Goal: Transaction & Acquisition: Register for event/course

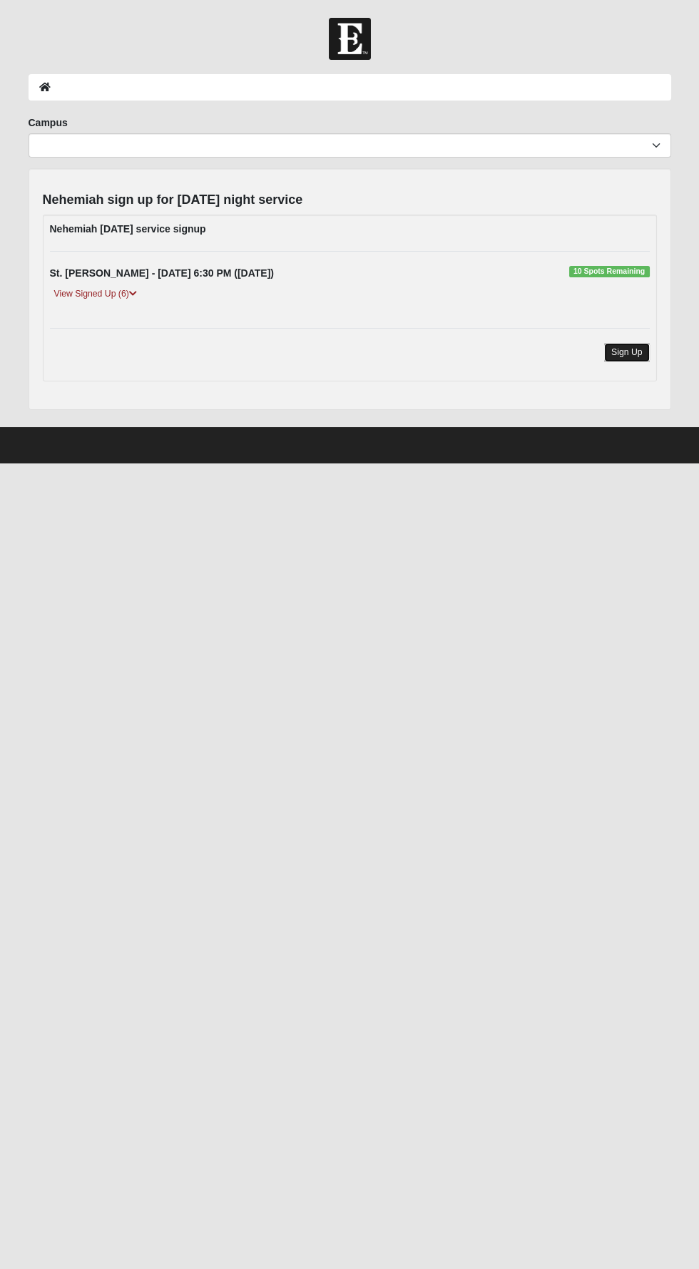
click at [629, 351] on link "Sign Up" at bounding box center [627, 352] width 46 height 19
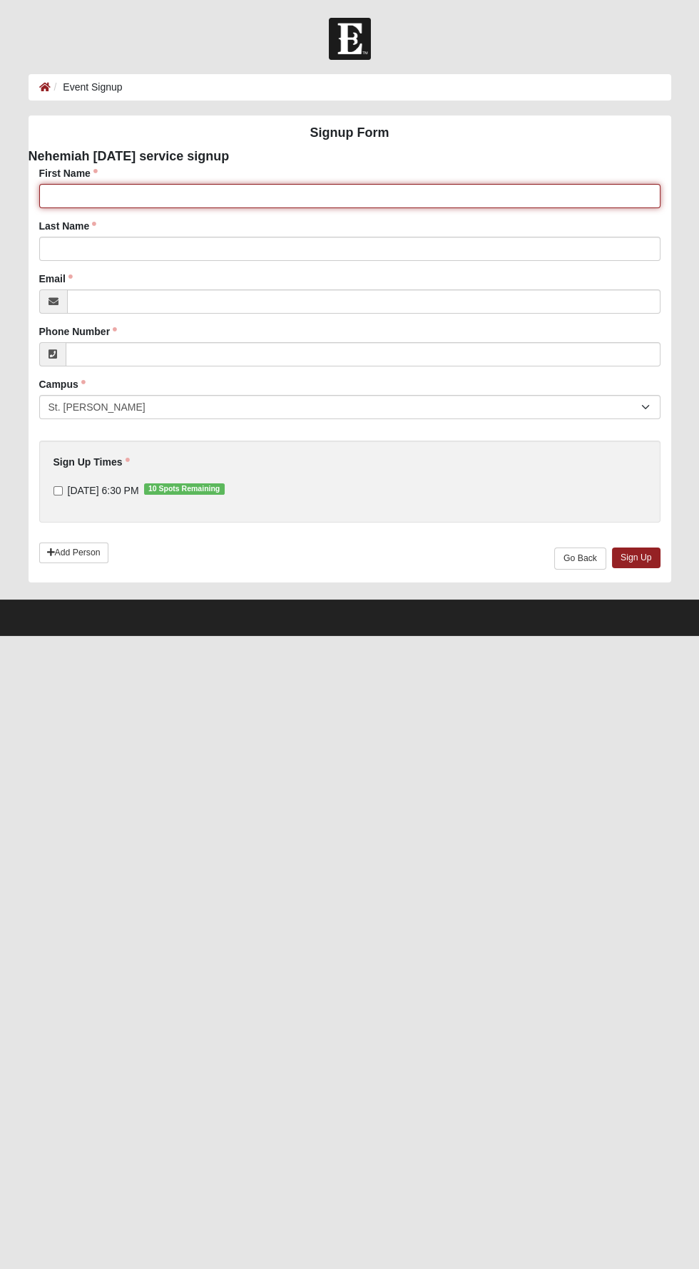
click at [72, 196] on input "First Name" at bounding box center [349, 196] width 621 height 24
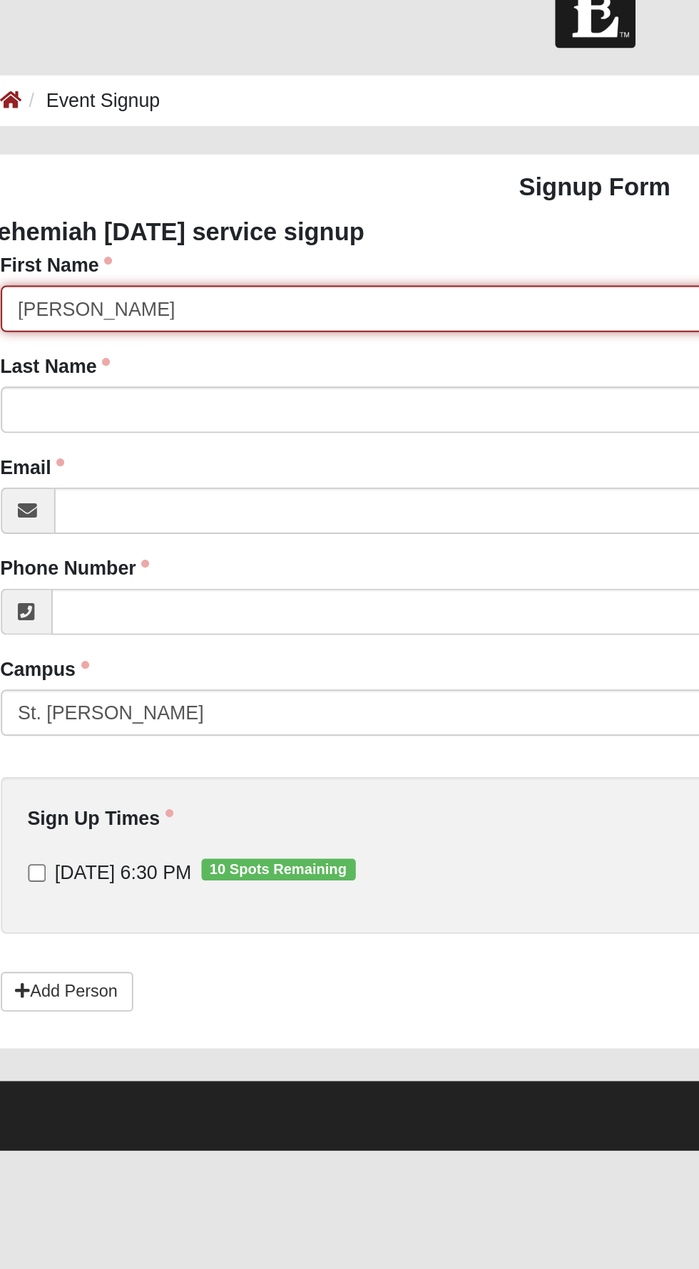
type input "Michael"
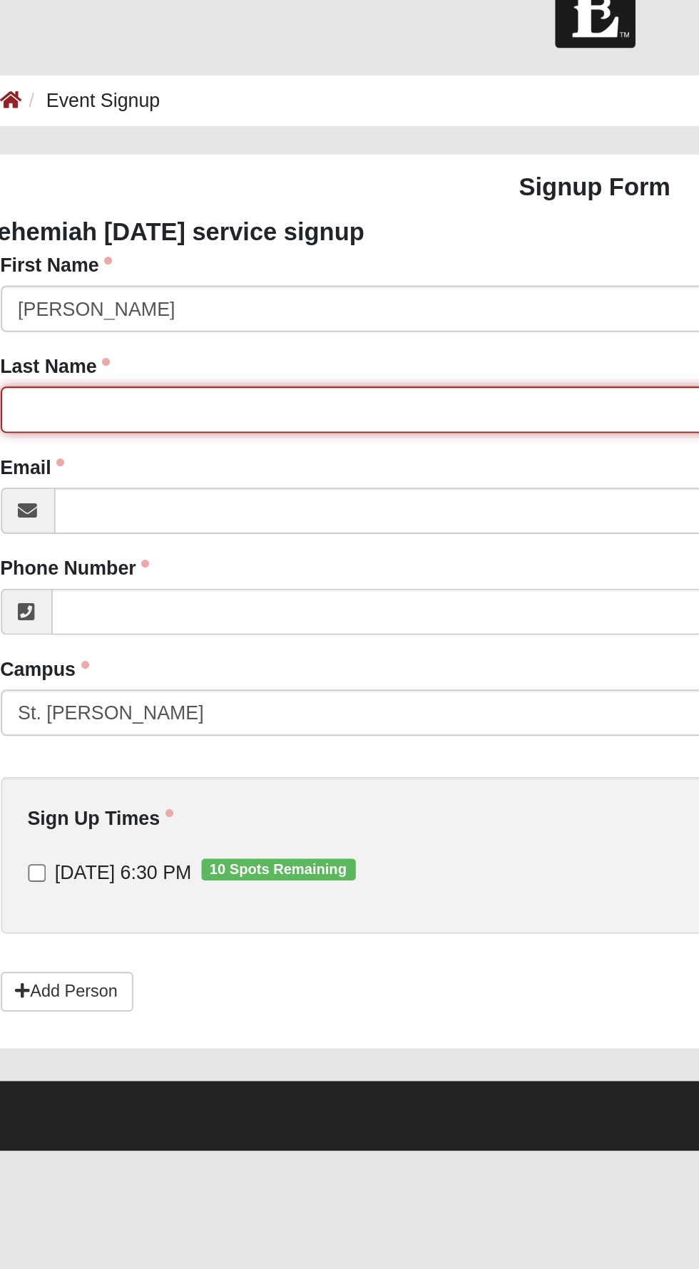
click at [143, 247] on input "Last Name" at bounding box center [349, 249] width 621 height 24
type input "Polanco"
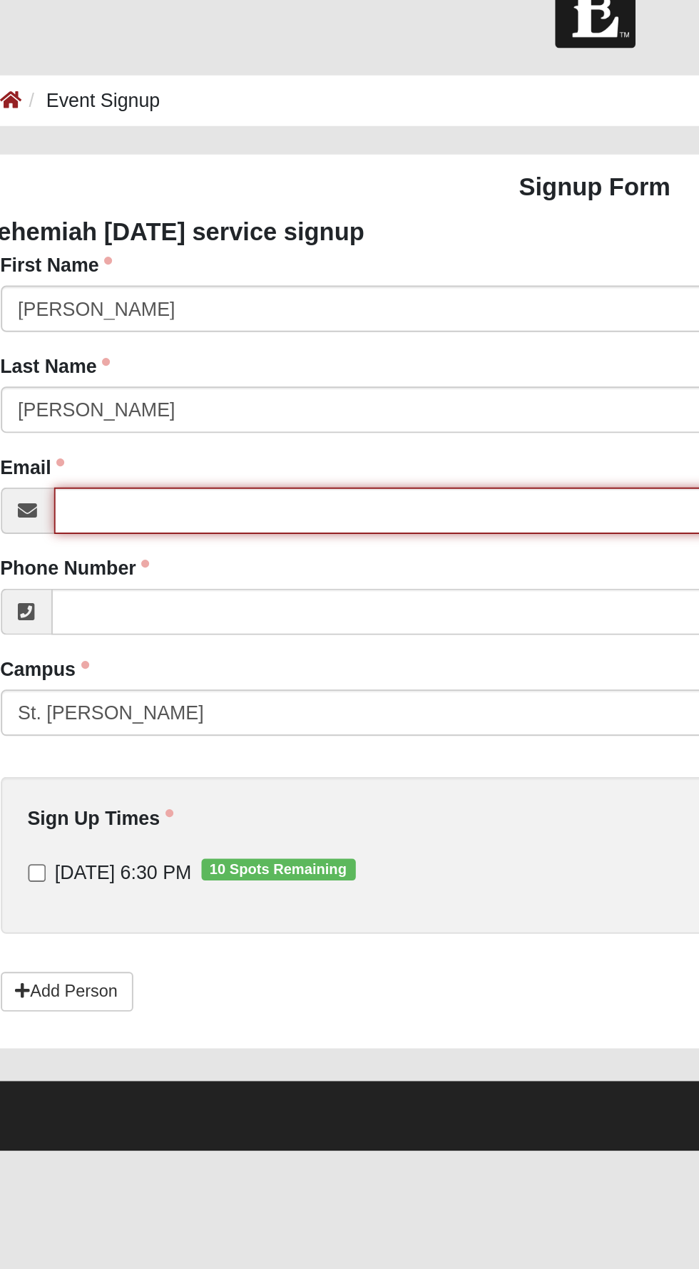
click at [132, 304] on input "Email" at bounding box center [363, 301] width 593 height 24
type input "M.polanco3418@gmail.com"
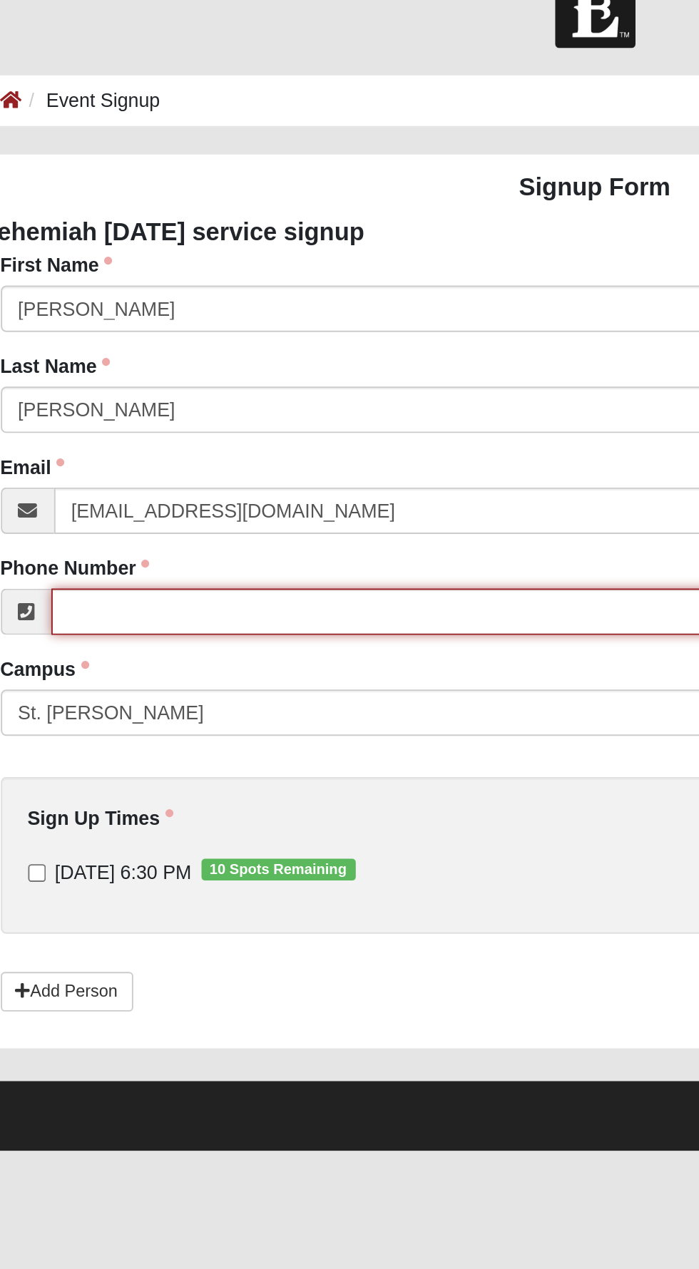
click at [124, 352] on input "Phone Number" at bounding box center [363, 354] width 595 height 24
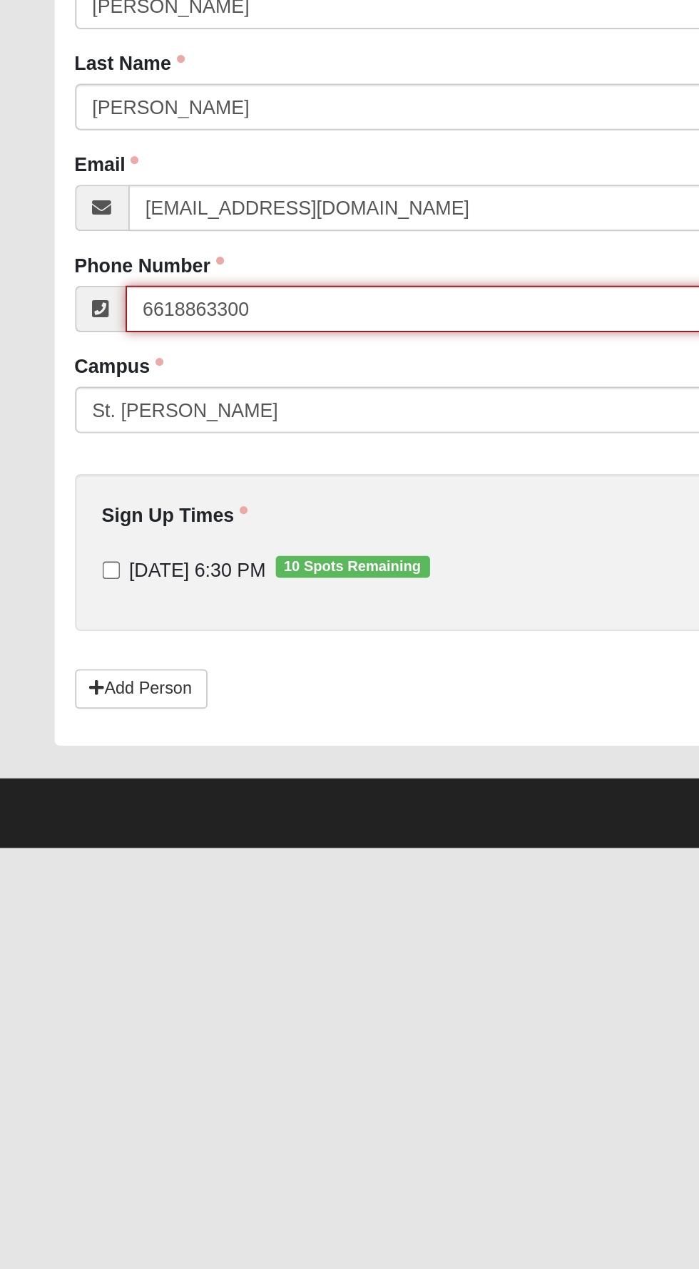
type input "6618863300"
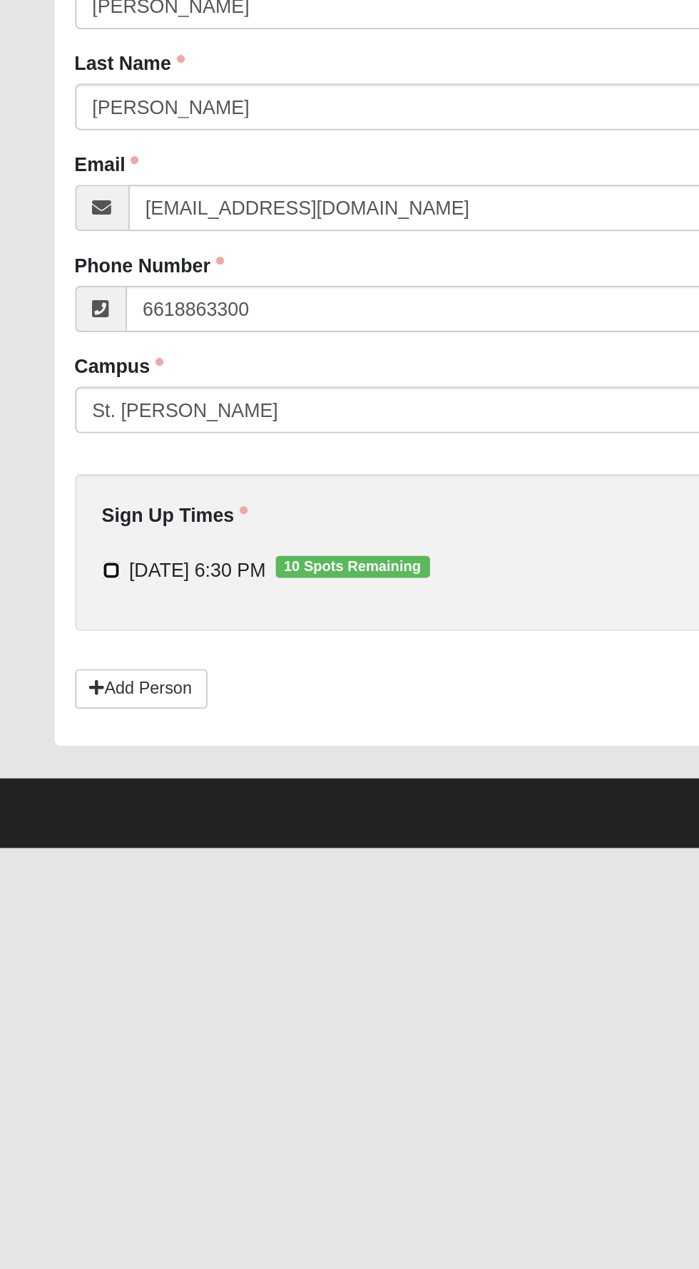
click at [56, 489] on input "10/9/2025 6:30 PM 10 Spots Remaining" at bounding box center [57, 490] width 9 height 9
checkbox input "true"
type input "(661) 886-3300"
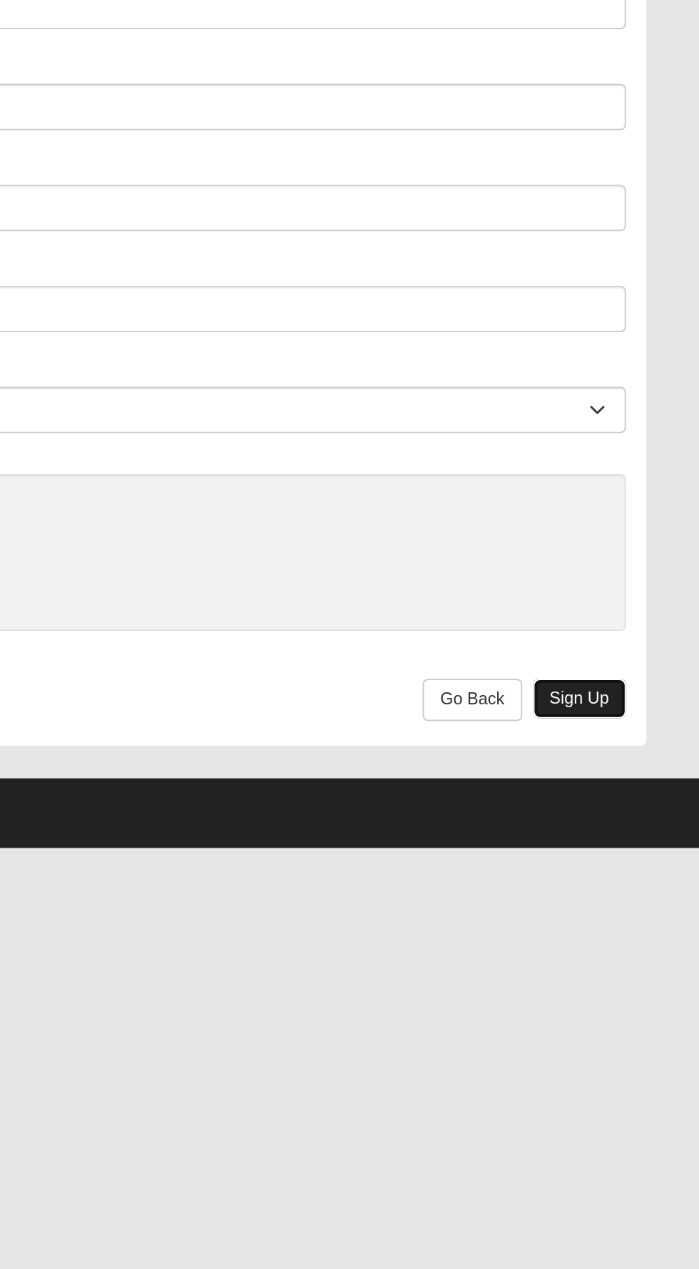
click at [645, 560] on link "Sign Up" at bounding box center [636, 558] width 48 height 21
